Goal: Task Accomplishment & Management: Manage account settings

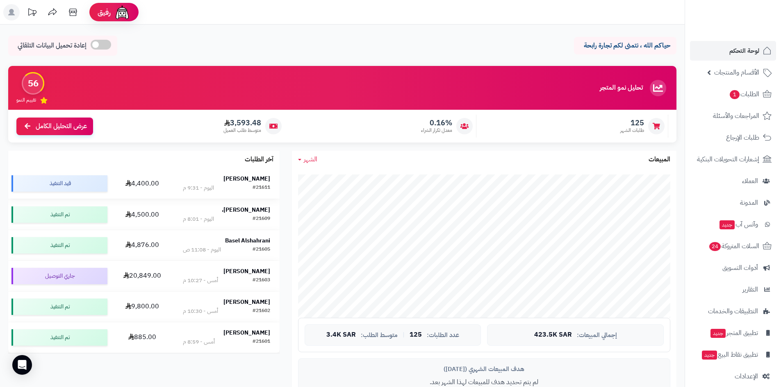
click at [239, 181] on div "meshal ali" at bounding box center [226, 179] width 87 height 8
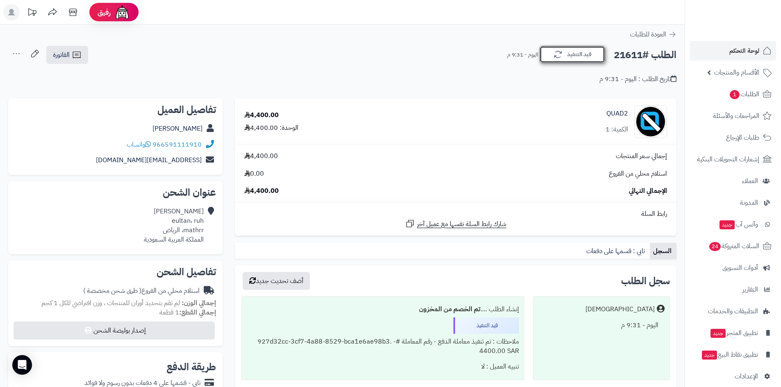
click at [585, 58] on button "قيد التنفيذ" at bounding box center [573, 54] width 66 height 17
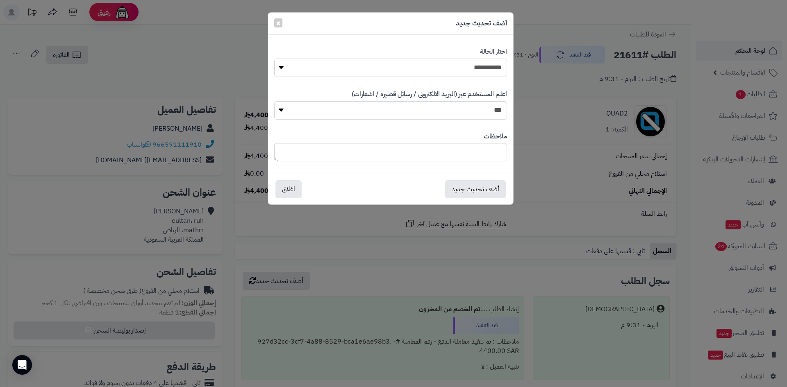
click at [473, 71] on select "**********" at bounding box center [390, 68] width 233 height 18
select select "*"
click at [274, 59] on select "**********" at bounding box center [390, 68] width 233 height 18
click at [485, 193] on button "أضف تحديث جديد" at bounding box center [475, 189] width 61 height 18
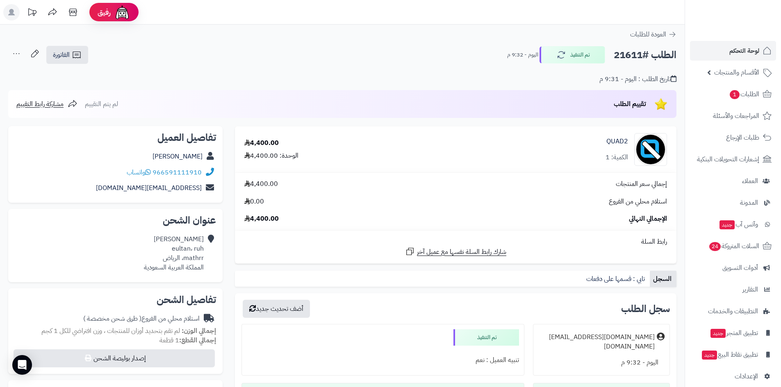
click at [737, 52] on span "لوحة التحكم" at bounding box center [744, 50] width 30 height 11
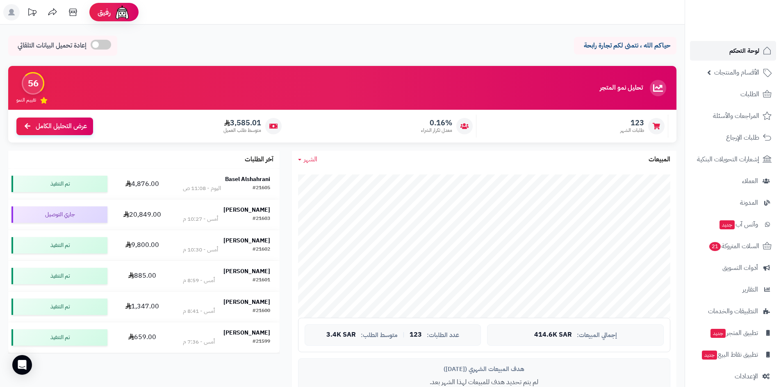
click at [718, 51] on link "لوحة التحكم" at bounding box center [733, 51] width 86 height 20
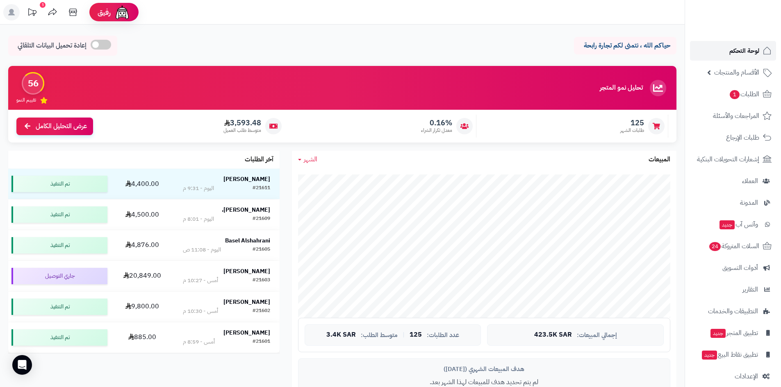
click at [733, 57] on link "لوحة التحكم" at bounding box center [733, 51] width 86 height 20
click at [732, 66] on link "الأقسام والمنتجات" at bounding box center [733, 73] width 86 height 20
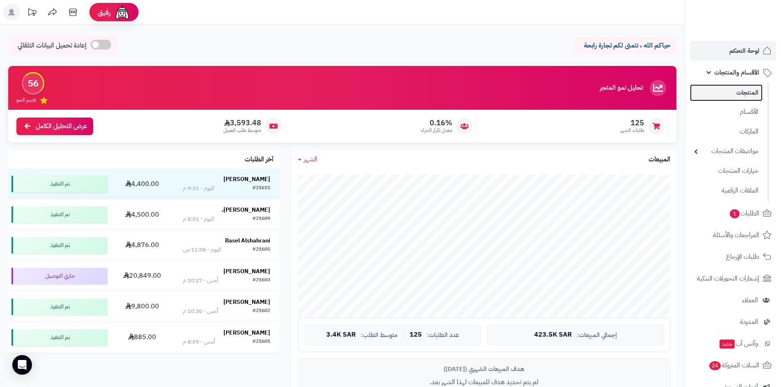
click at [730, 89] on link "المنتجات" at bounding box center [726, 92] width 73 height 17
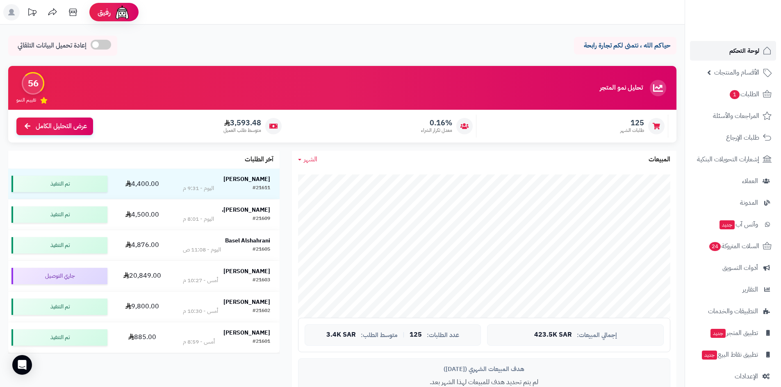
click at [718, 51] on link "لوحة التحكم" at bounding box center [733, 51] width 86 height 20
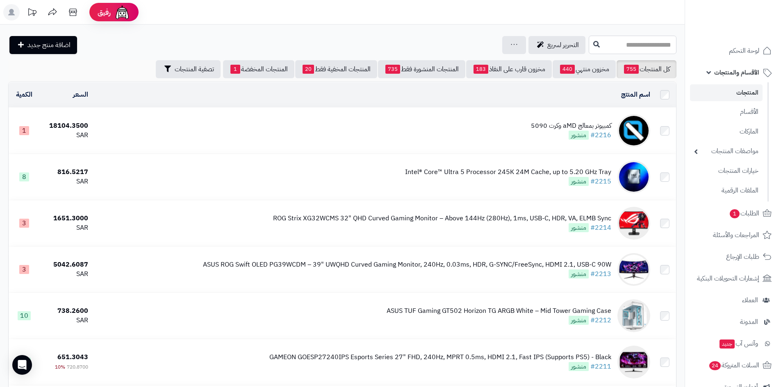
click at [596, 48] on input "text" at bounding box center [633, 45] width 88 height 18
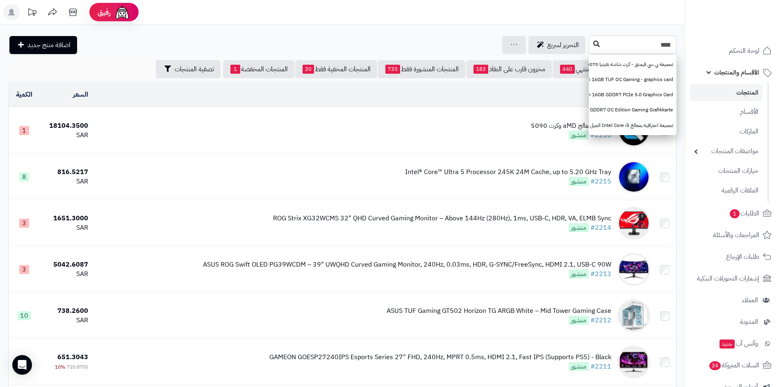
type input "****"
click at [590, 47] on button at bounding box center [596, 44] width 12 height 16
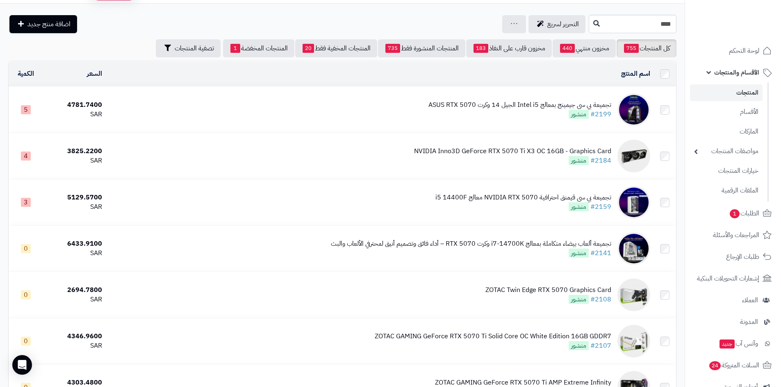
scroll to position [41, 0]
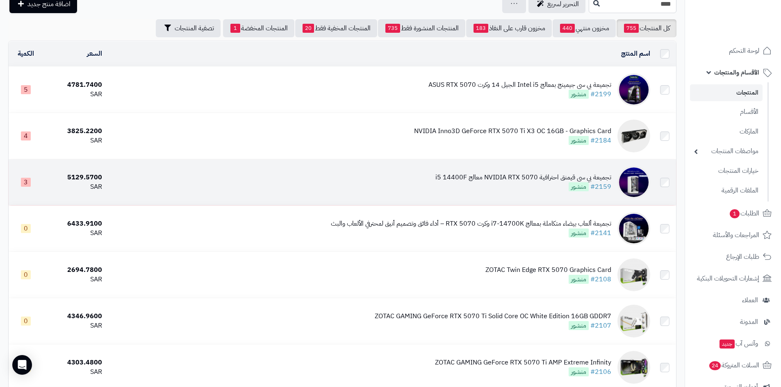
click at [517, 173] on div "تجميعة بي سي قيمنق احترافية NVIDIA RTX 5070 معالج i5 14400F" at bounding box center [523, 177] width 176 height 9
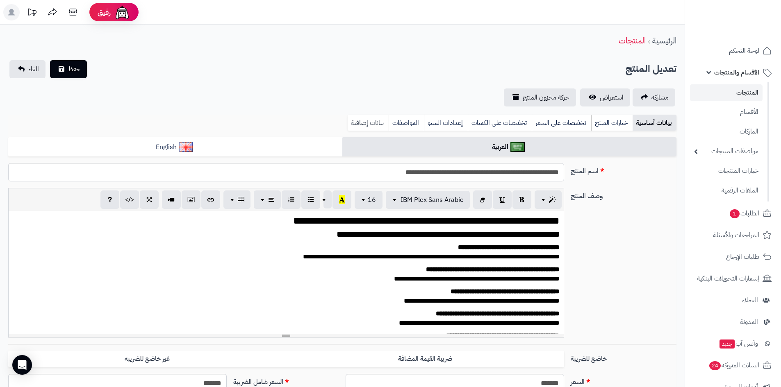
scroll to position [14, 0]
click at [371, 124] on link "بيانات إضافية" at bounding box center [368, 123] width 41 height 16
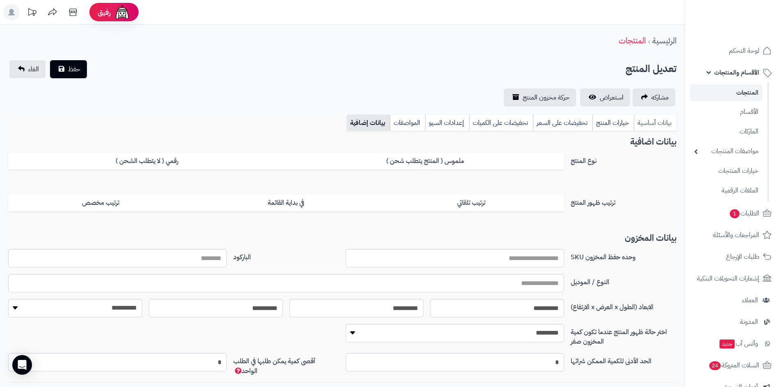
click at [654, 125] on link "بيانات أساسية" at bounding box center [655, 123] width 43 height 16
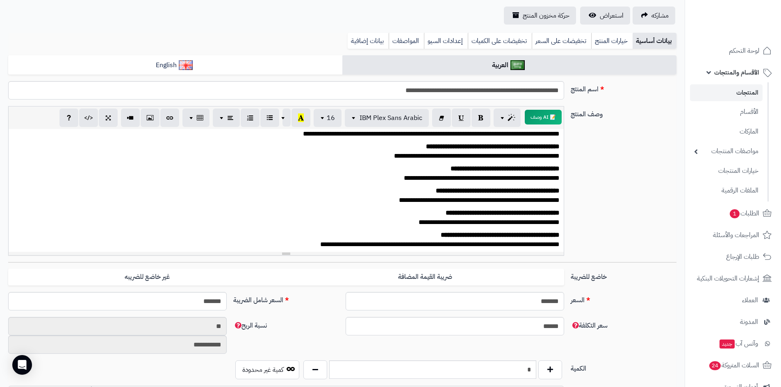
scroll to position [82, 0]
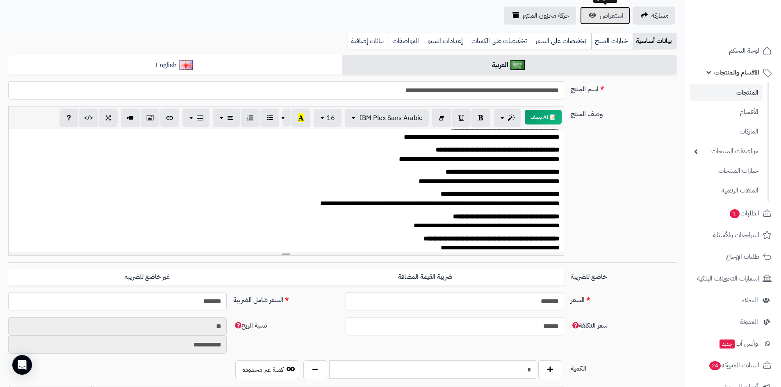
click at [606, 20] on span "استعراض" at bounding box center [612, 16] width 24 height 10
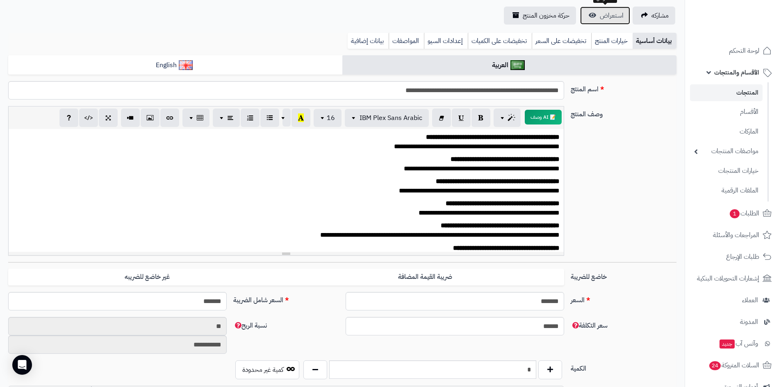
scroll to position [0, 0]
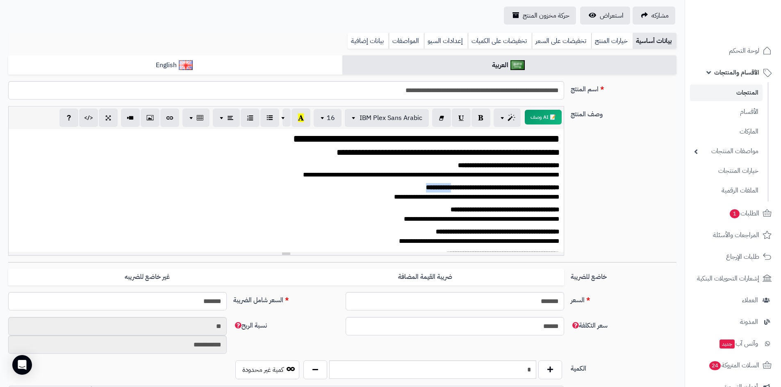
drag, startPoint x: 491, startPoint y: 187, endPoint x: 525, endPoint y: 188, distance: 33.6
click at [525, 188] on strong "**********" at bounding box center [493, 188] width 134 height 6
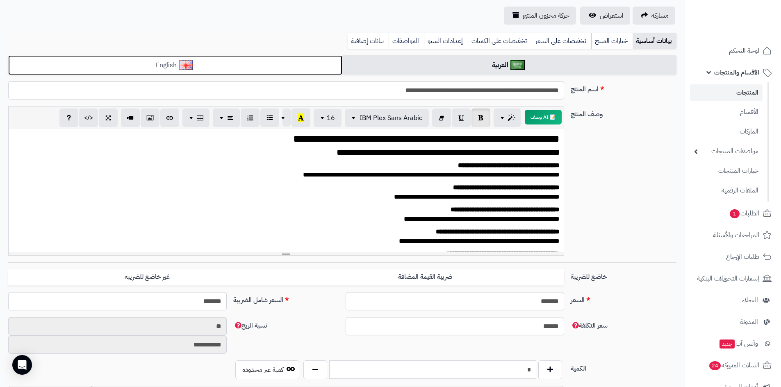
click at [318, 62] on link "English" at bounding box center [175, 65] width 334 height 20
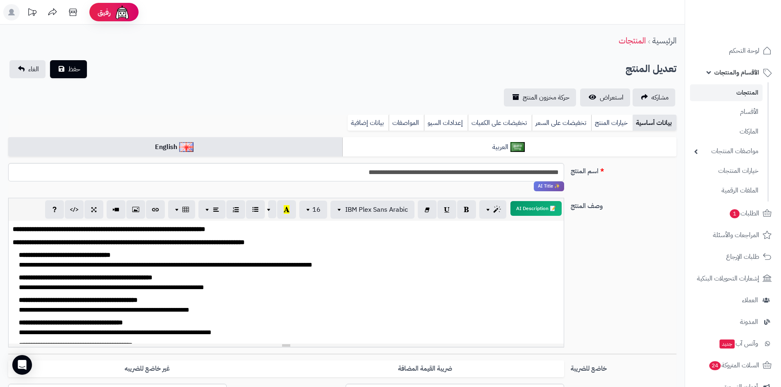
click at [226, 251] on div "**********" at bounding box center [289, 256] width 541 height 10
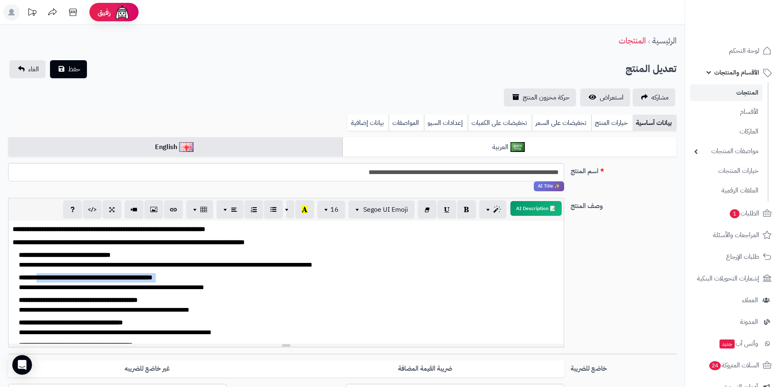
drag, startPoint x: 196, startPoint y: 279, endPoint x: 180, endPoint y: 278, distance: 16.4
click at [179, 278] on div "**********" at bounding box center [289, 278] width 541 height 10
click at [211, 278] on div "**********" at bounding box center [289, 278] width 541 height 10
drag, startPoint x: 206, startPoint y: 277, endPoint x: 187, endPoint y: 277, distance: 18.9
click at [187, 277] on div "**********" at bounding box center [289, 278] width 541 height 10
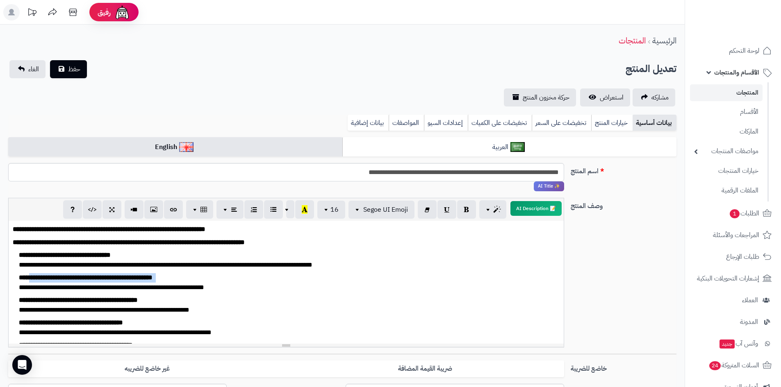
click at [153, 277] on b "**********" at bounding box center [86, 278] width 134 height 6
drag, startPoint x: 169, startPoint y: 279, endPoint x: 203, endPoint y: 276, distance: 34.2
click at [153, 276] on b "**********" at bounding box center [86, 278] width 134 height 6
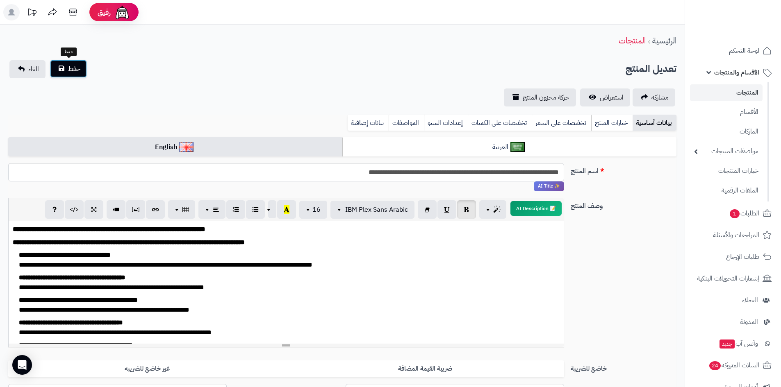
click at [71, 75] on button "حفظ" at bounding box center [68, 69] width 37 height 18
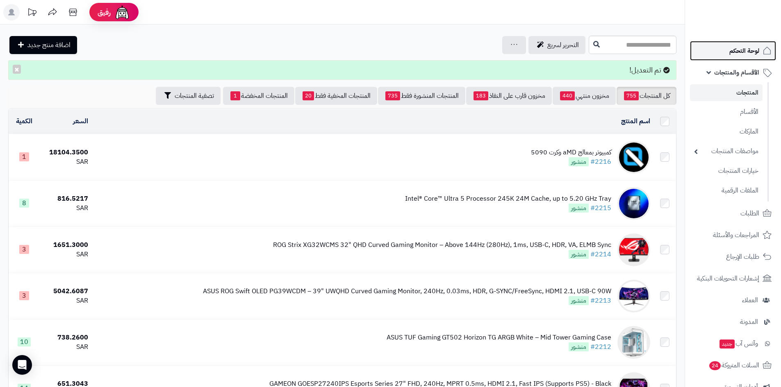
click at [734, 51] on span "لوحة التحكم" at bounding box center [744, 50] width 30 height 11
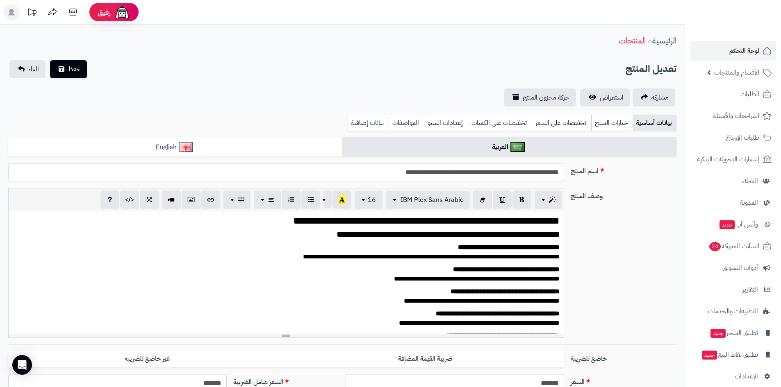
scroll to position [18, 0]
click at [363, 123] on link "بيانات إضافية" at bounding box center [368, 123] width 41 height 16
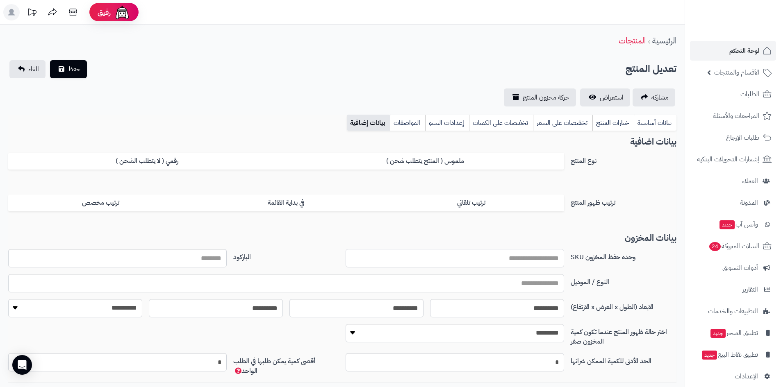
click at [531, 264] on input "وحده حفظ المخزون SKU" at bounding box center [455, 258] width 219 height 18
paste input "****"
type input "****"
click at [75, 64] on span "حفظ" at bounding box center [74, 69] width 12 height 10
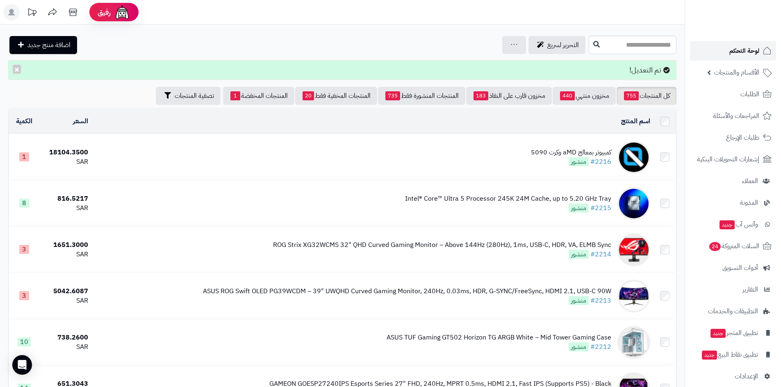
click at [736, 54] on span "لوحة التحكم" at bounding box center [744, 50] width 30 height 11
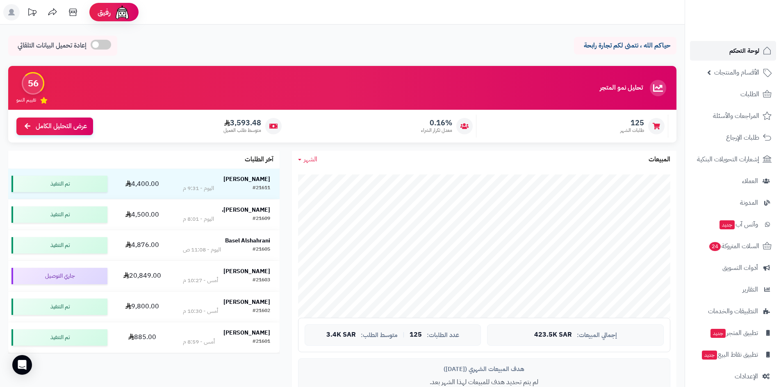
click at [736, 52] on span "لوحة التحكم" at bounding box center [744, 50] width 30 height 11
click at [736, 51] on span "لوحة التحكم" at bounding box center [744, 50] width 30 height 11
click at [726, 51] on link "لوحة التحكم" at bounding box center [733, 51] width 86 height 20
click at [729, 59] on link "لوحة التحكم" at bounding box center [733, 51] width 86 height 20
drag, startPoint x: 0, startPoint y: 0, endPoint x: 732, endPoint y: 91, distance: 737.5
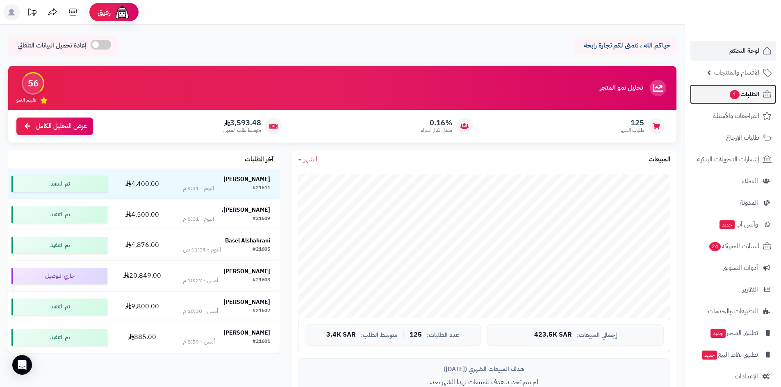
click at [732, 91] on span "1" at bounding box center [735, 94] width 10 height 9
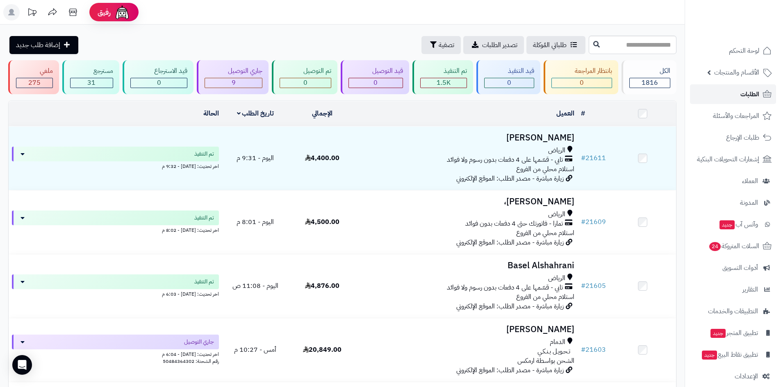
click at [729, 96] on link "الطلبات" at bounding box center [733, 94] width 86 height 20
click at [237, 86] on div "9" at bounding box center [233, 82] width 57 height 9
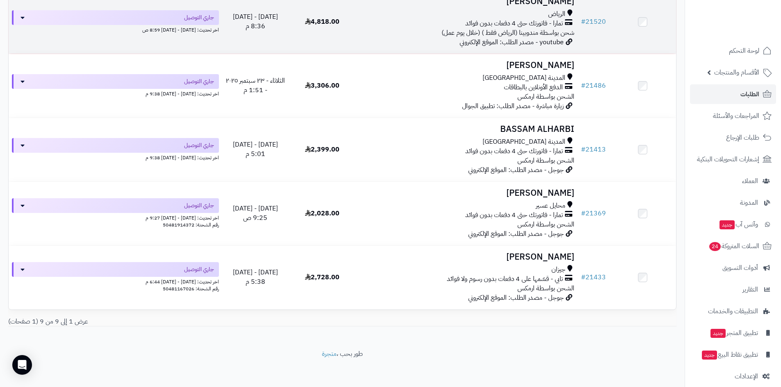
scroll to position [394, 0]
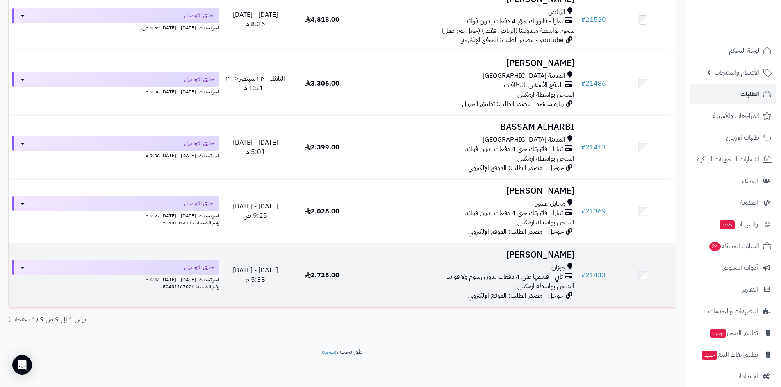
click at [547, 255] on h3 "[PERSON_NAME]" at bounding box center [467, 255] width 216 height 9
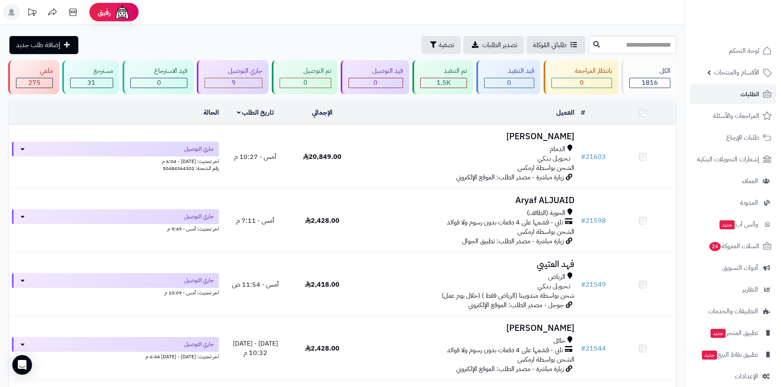
scroll to position [394, 0]
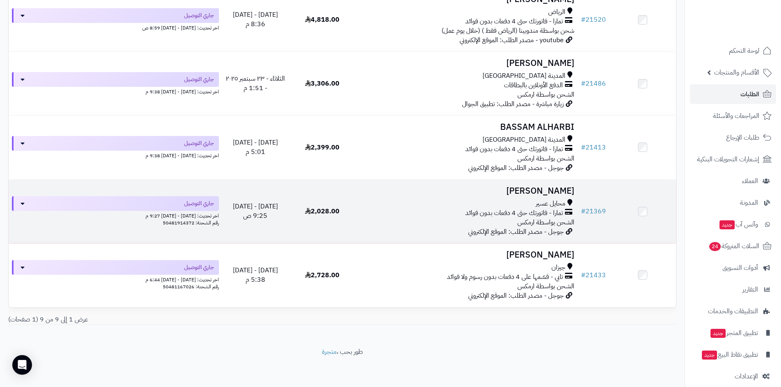
click at [554, 191] on h3 "[PERSON_NAME]" at bounding box center [467, 191] width 216 height 9
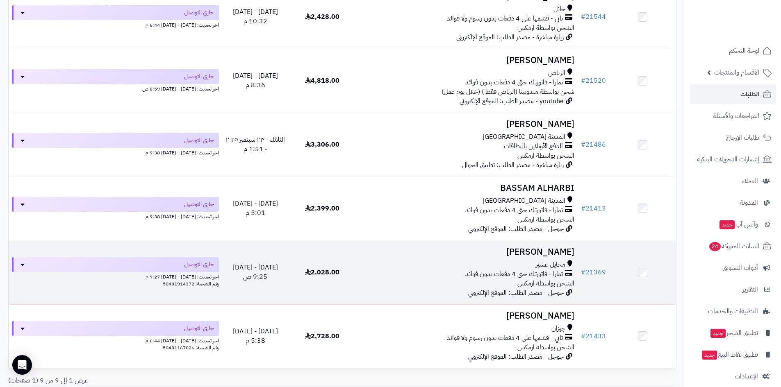
scroll to position [312, 0]
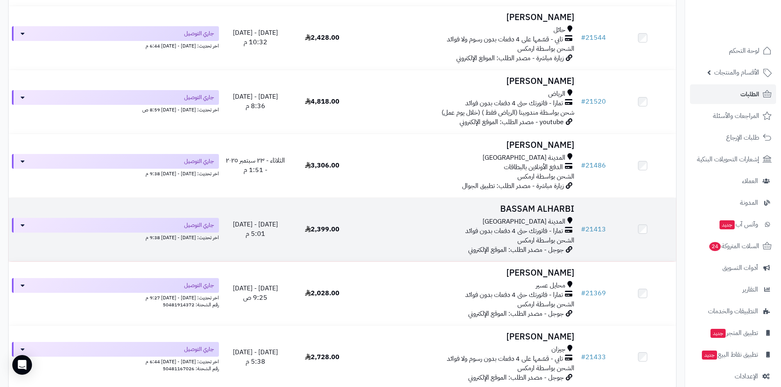
click at [533, 208] on h3 "BASSAM ALHARBI" at bounding box center [467, 209] width 216 height 9
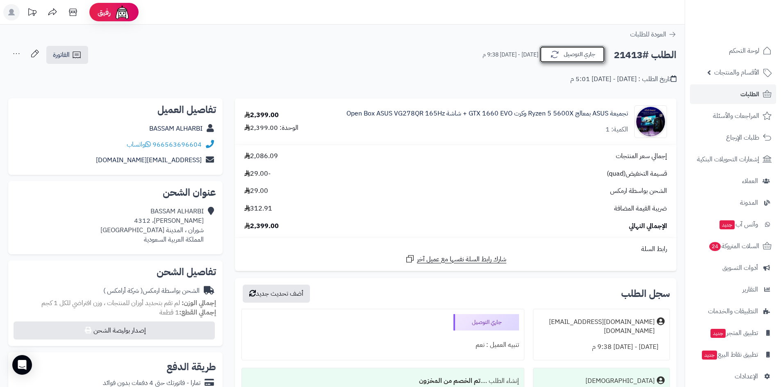
click at [569, 52] on button "جاري التوصيل" at bounding box center [573, 54] width 66 height 17
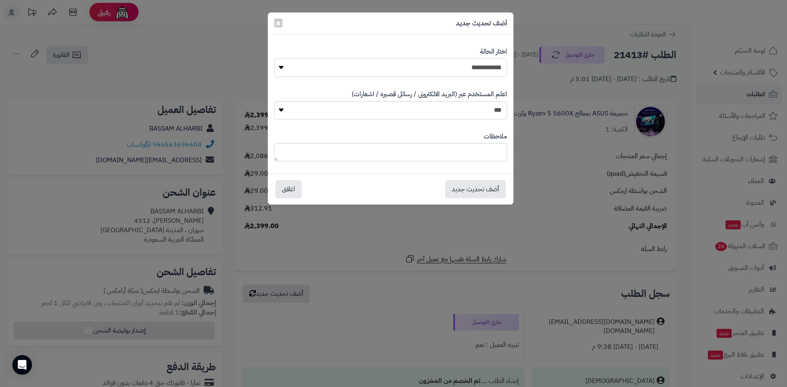
drag, startPoint x: 488, startPoint y: 69, endPoint x: 486, endPoint y: 73, distance: 4.8
click at [487, 71] on select "**********" at bounding box center [390, 68] width 233 height 18
select select "*"
click at [274, 59] on select "**********" at bounding box center [390, 68] width 233 height 18
click at [481, 185] on button "أضف تحديث جديد" at bounding box center [475, 189] width 61 height 18
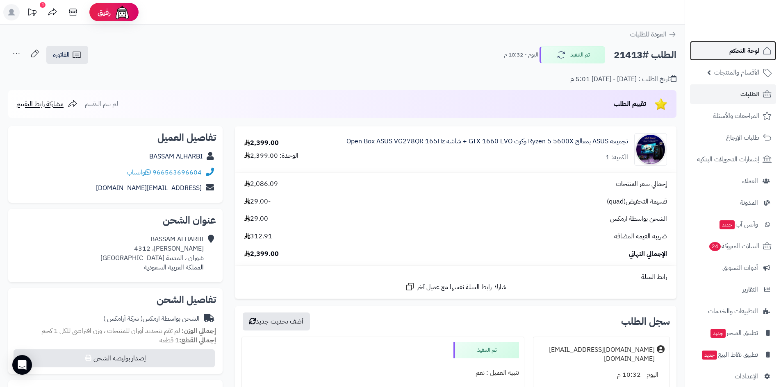
click at [715, 46] on link "لوحة التحكم" at bounding box center [733, 51] width 86 height 20
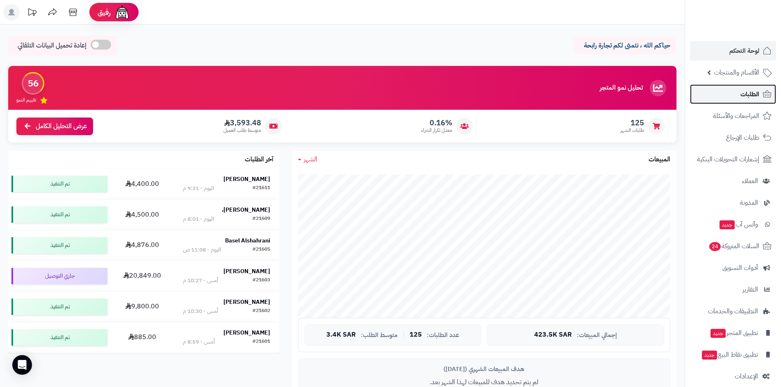
click at [713, 98] on link "الطلبات" at bounding box center [733, 94] width 86 height 20
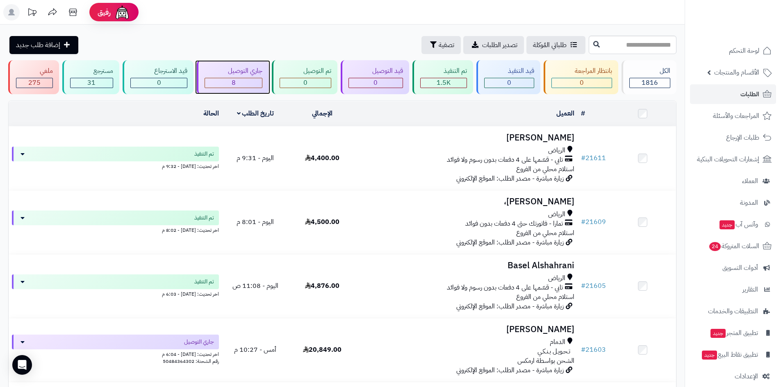
click at [216, 80] on div "8" at bounding box center [233, 82] width 57 height 9
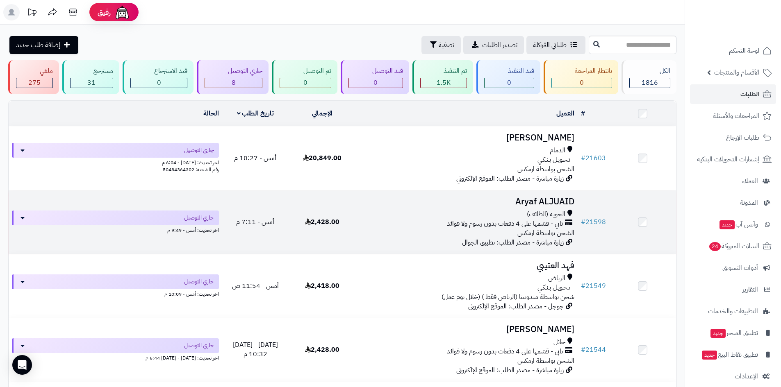
click at [559, 203] on h3 "Aryaf ALJUAID" at bounding box center [467, 201] width 216 height 9
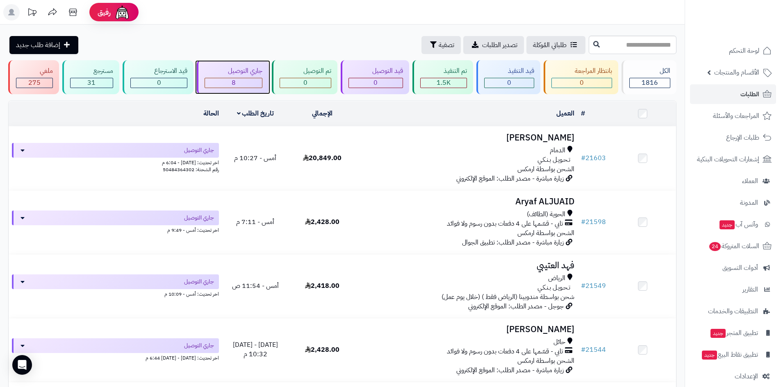
click at [260, 75] on div "جاري التوصيل" at bounding box center [234, 70] width 58 height 9
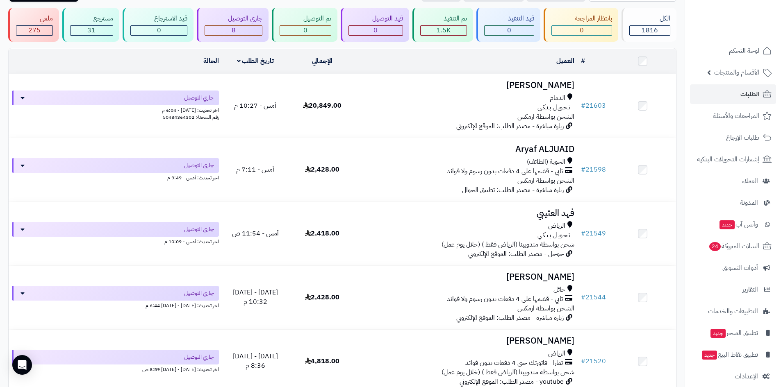
scroll to position [164, 0]
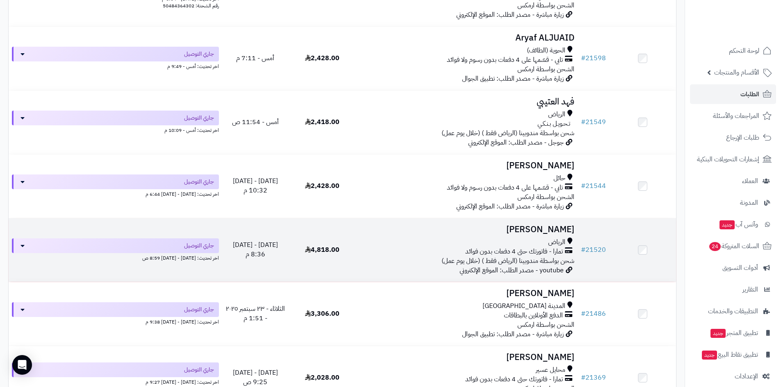
click at [560, 225] on h3 "[PERSON_NAME]" at bounding box center [467, 229] width 216 height 9
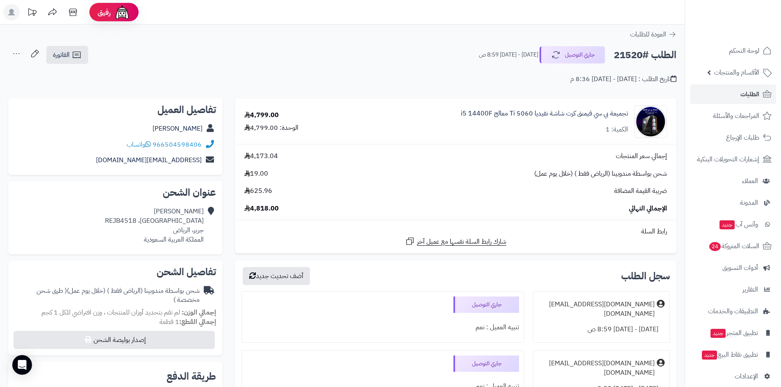
click at [196, 230] on div "[PERSON_NAME] [GEOGRAPHIC_DATA]، REJB4518 جرير، [PERSON_NAME] العربية السعودية" at bounding box center [154, 225] width 99 height 37
click at [196, 230] on div "عبدالله الرشيد شارع إبن الأبيض، REJB4518 جرير، الرياض المملكة العربية السعودية" at bounding box center [154, 225] width 99 height 37
click at [568, 60] on button "جاري التوصيل" at bounding box center [573, 54] width 66 height 17
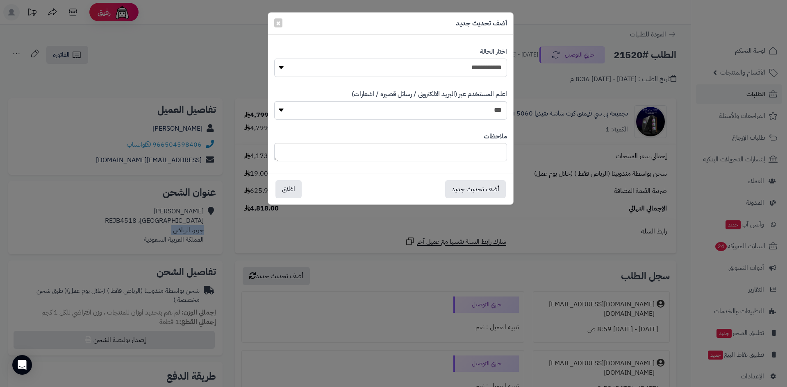
click at [484, 73] on select "**********" at bounding box center [390, 68] width 233 height 18
select select "*"
click at [274, 59] on select "**********" at bounding box center [390, 68] width 233 height 18
click at [478, 188] on button "أضف تحديث جديد" at bounding box center [475, 189] width 61 height 18
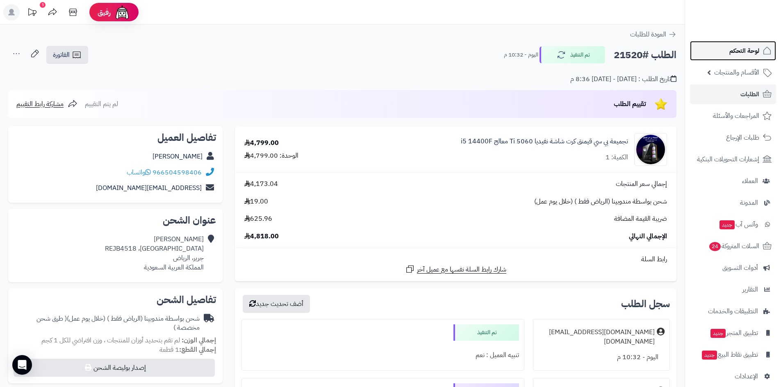
drag, startPoint x: 735, startPoint y: 56, endPoint x: 779, endPoint y: 56, distance: 44.3
click at [735, 56] on span "لوحة التحكم" at bounding box center [744, 50] width 30 height 11
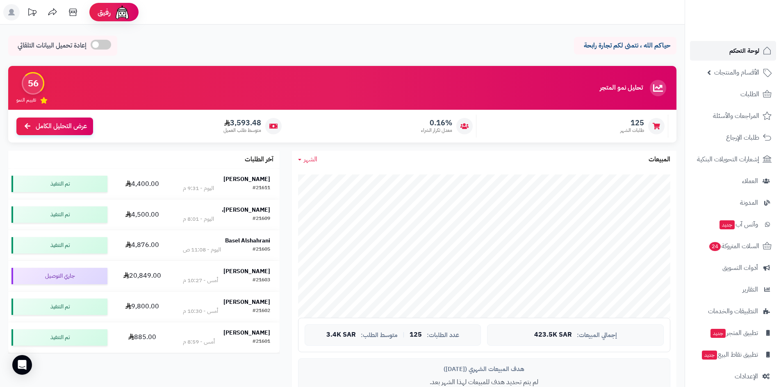
drag, startPoint x: 730, startPoint y: 49, endPoint x: 718, endPoint y: 46, distance: 11.9
click at [730, 49] on span "لوحة التحكم" at bounding box center [744, 50] width 30 height 11
